Goal: Complete application form

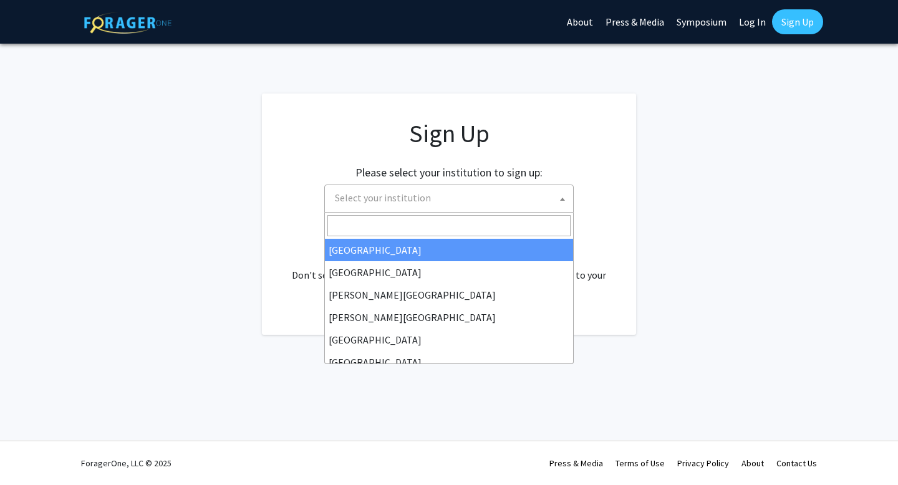
click at [468, 204] on span "Select your institution" at bounding box center [451, 198] width 243 height 26
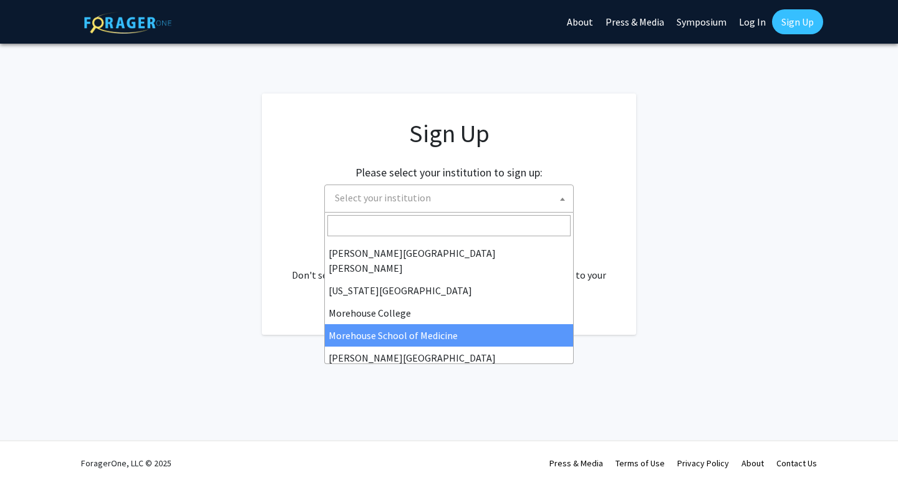
scroll to position [245, 0]
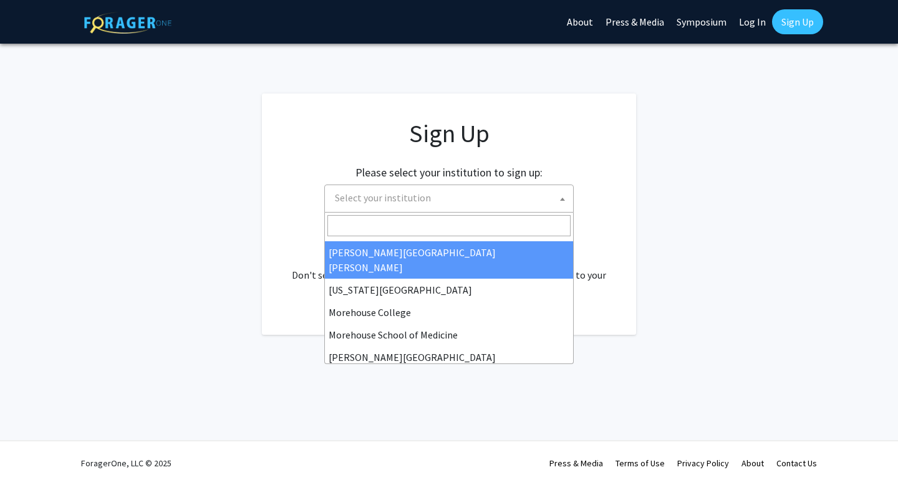
select select "1"
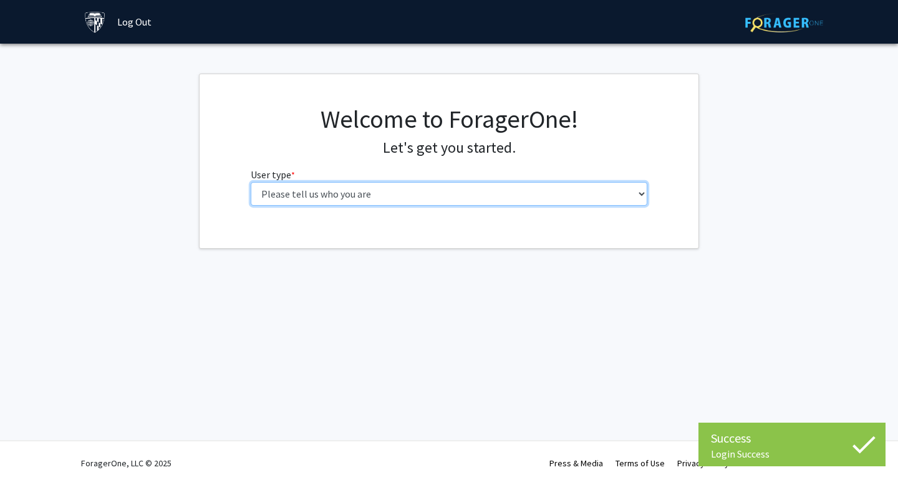
click at [506, 196] on select "Please tell us who you are Undergraduate Student Master's Student Doctoral Cand…" at bounding box center [449, 194] width 397 height 24
select select "2: masters"
click at [251, 182] on select "Please tell us who you are Undergraduate Student Master's Student Doctoral Cand…" at bounding box center [449, 194] width 397 height 24
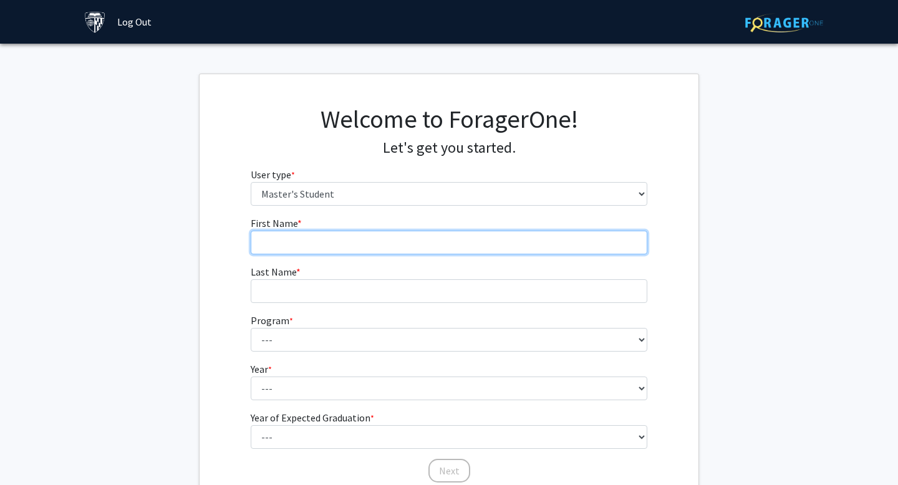
click at [458, 246] on input "First Name * required" at bounding box center [449, 243] width 397 height 24
type input "Huicong"
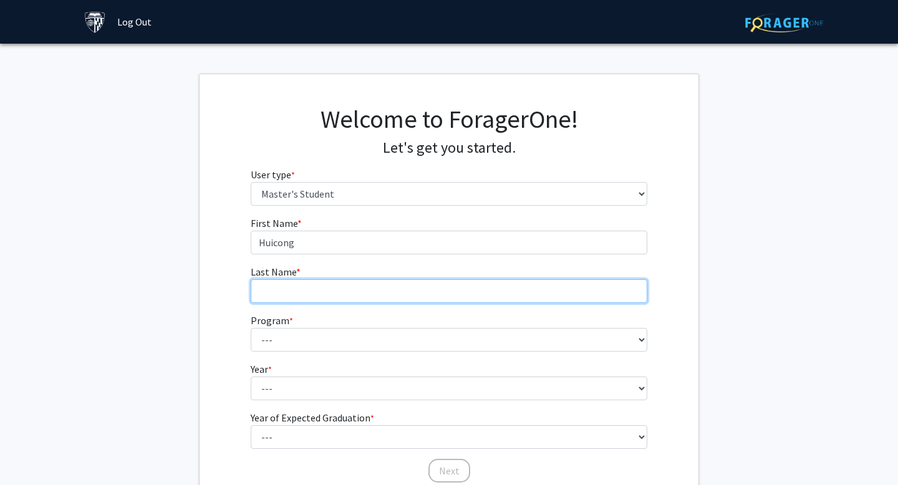
click at [427, 289] on input "Last Name * required" at bounding box center [449, 291] width 397 height 24
type input "Zhang"
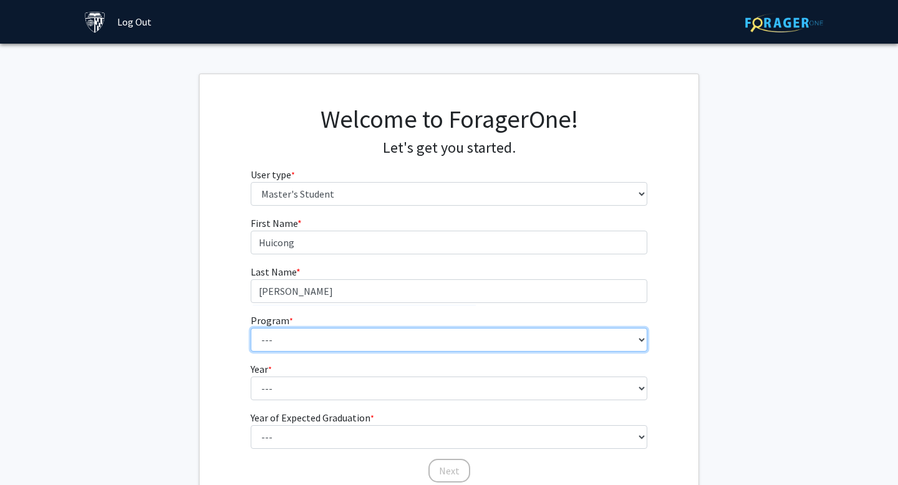
click at [394, 335] on select "--- Anatomy Education Applied and Computational Mathematics Applied Biomedical …" at bounding box center [449, 340] width 397 height 24
select select "39: 28"
click at [251, 328] on select "--- Anatomy Education Applied and Computational Mathematics Applied Biomedical …" at bounding box center [449, 340] width 397 height 24
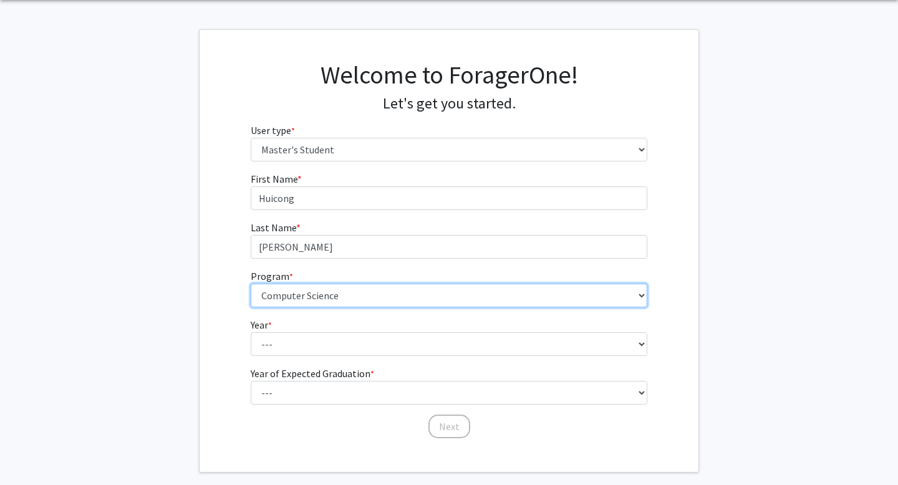
scroll to position [57, 0]
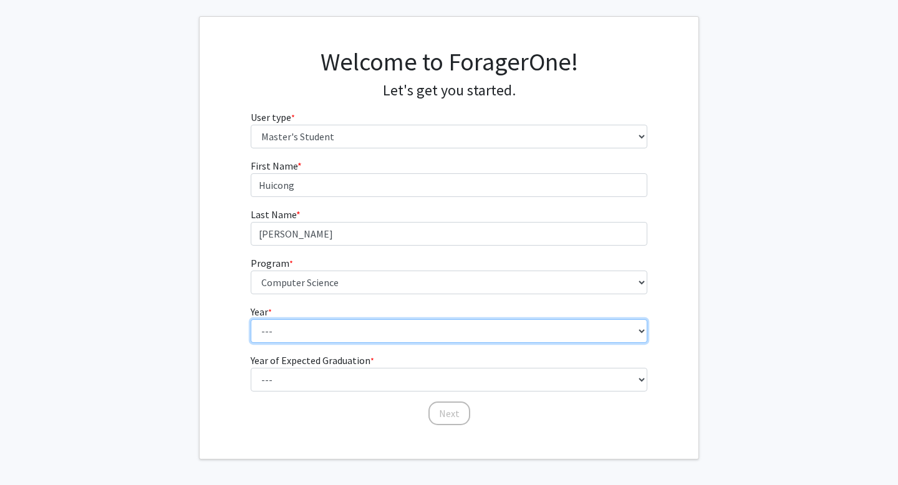
click at [359, 335] on select "--- First Year Second Year" at bounding box center [449, 331] width 397 height 24
select select "1: first_year"
click at [251, 319] on select "--- First Year Second Year" at bounding box center [449, 331] width 397 height 24
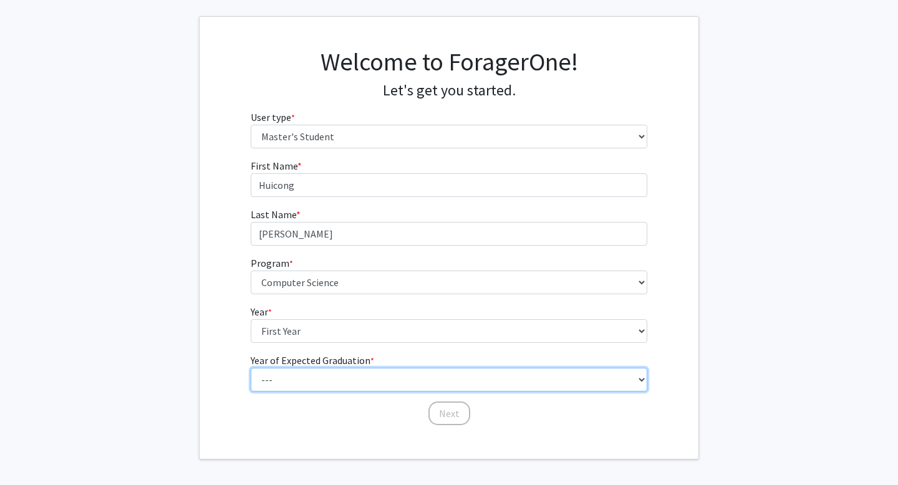
click at [414, 384] on select "--- 2025 2026 2027 2028 2029 2030 2031 2032 2033 2034" at bounding box center [449, 380] width 397 height 24
select select "3: 2027"
click at [251, 368] on select "--- 2025 2026 2027 2028 2029 2030 2031 2032 2033 2034" at bounding box center [449, 380] width 397 height 24
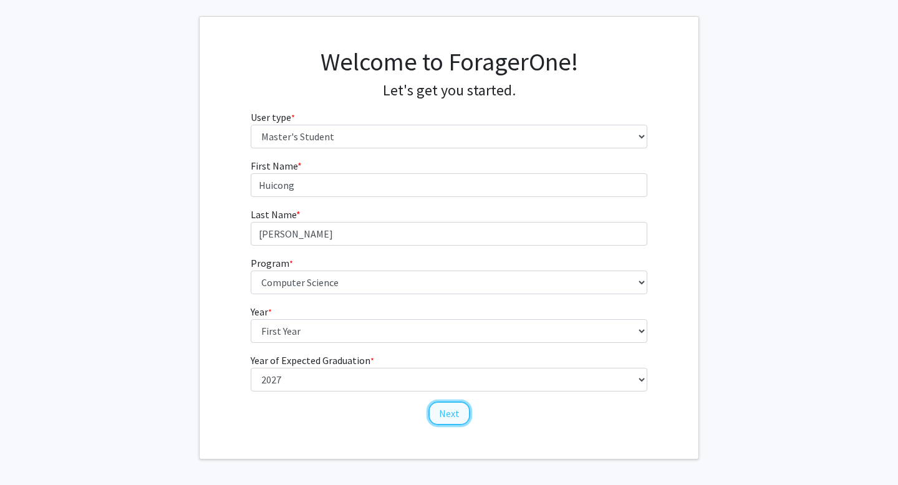
click at [446, 412] on button "Next" at bounding box center [450, 414] width 42 height 24
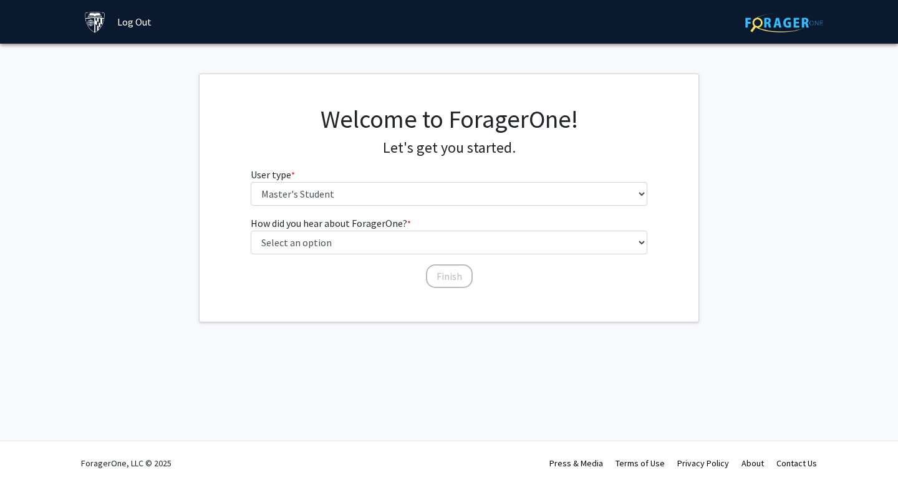
scroll to position [0, 0]
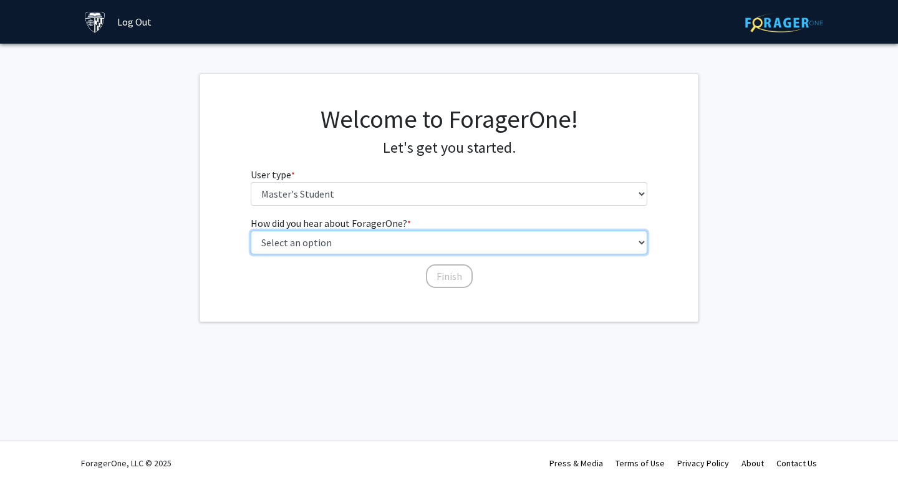
click at [427, 245] on select "Select an option Peer/student recommendation Faculty/staff recommendation Unive…" at bounding box center [449, 243] width 397 height 24
select select "3: university_website"
click at [251, 231] on select "Select an option Peer/student recommendation Faculty/staff recommendation Unive…" at bounding box center [449, 243] width 397 height 24
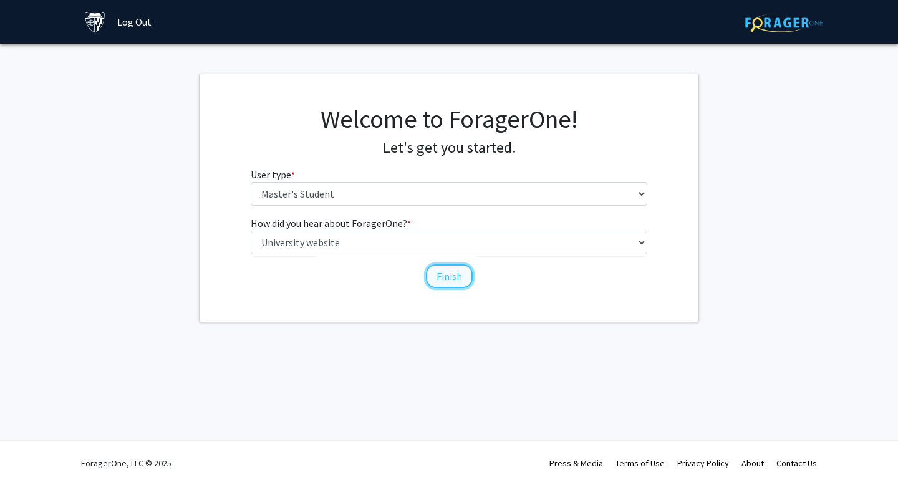
click at [445, 273] on button "Finish" at bounding box center [449, 276] width 47 height 24
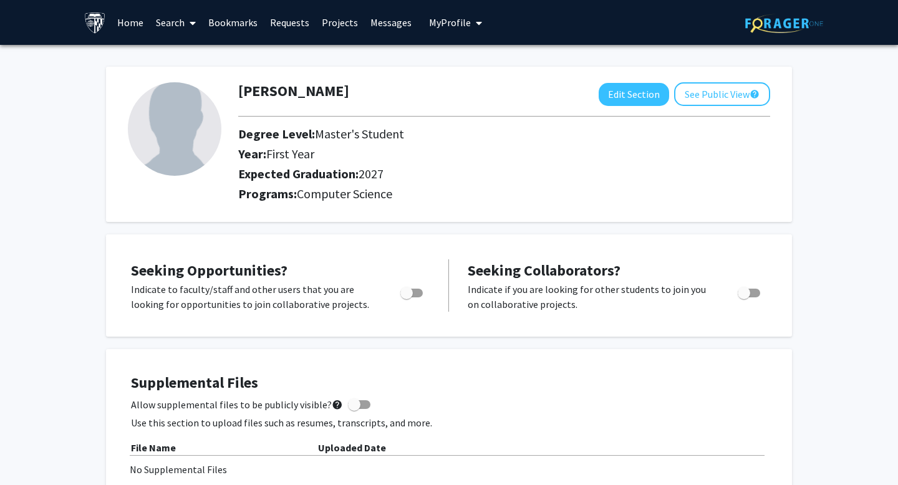
click at [412, 291] on span "Toggle" at bounding box center [406, 293] width 12 height 12
click at [407, 298] on input "Are you actively seeking opportunities?" at bounding box center [406, 298] width 1 height 1
click at [413, 294] on span "Toggle" at bounding box center [416, 293] width 12 height 12
click at [407, 298] on input "Are you actively seeking opportunities?" at bounding box center [406, 298] width 1 height 1
checkbox input "false"
